Goal: Check status: Check status

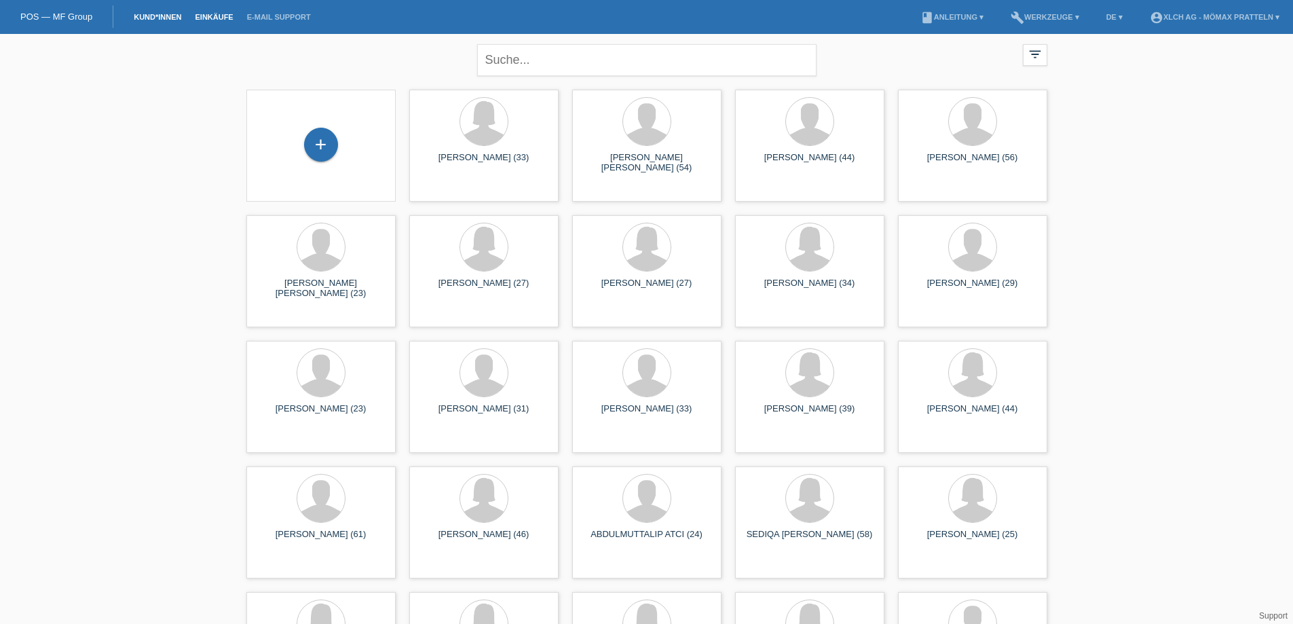
click at [213, 17] on link "Einkäufe" at bounding box center [214, 17] width 52 height 8
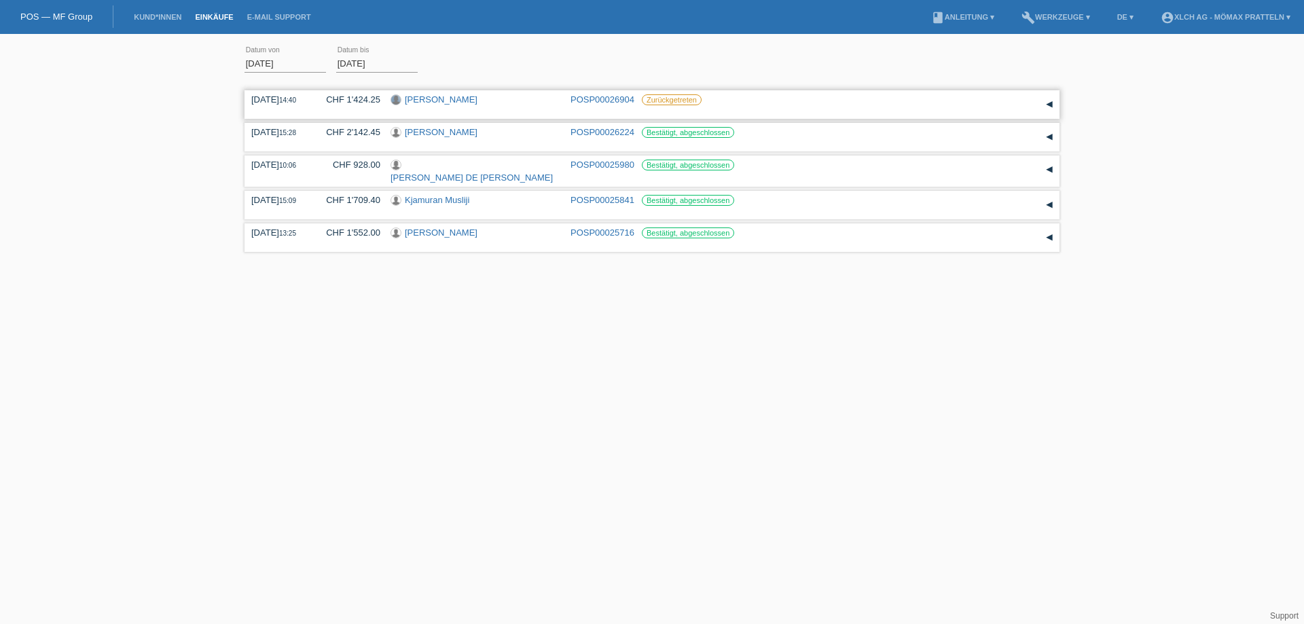
click at [397, 101] on div at bounding box center [396, 100] width 10 height 10
click at [410, 98] on link "[PERSON_NAME]" at bounding box center [441, 99] width 73 height 10
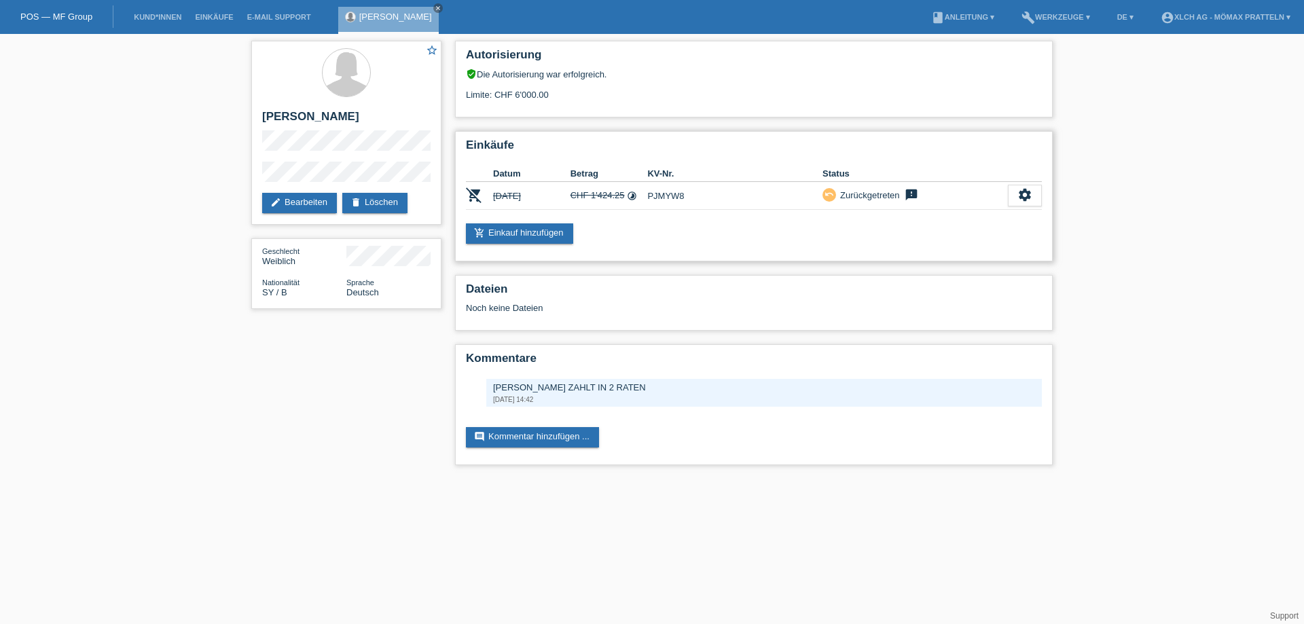
click at [662, 197] on td "PJMYW8" at bounding box center [734, 196] width 175 height 28
copy td "PJMYW8"
